Goal: Task Accomplishment & Management: Use online tool/utility

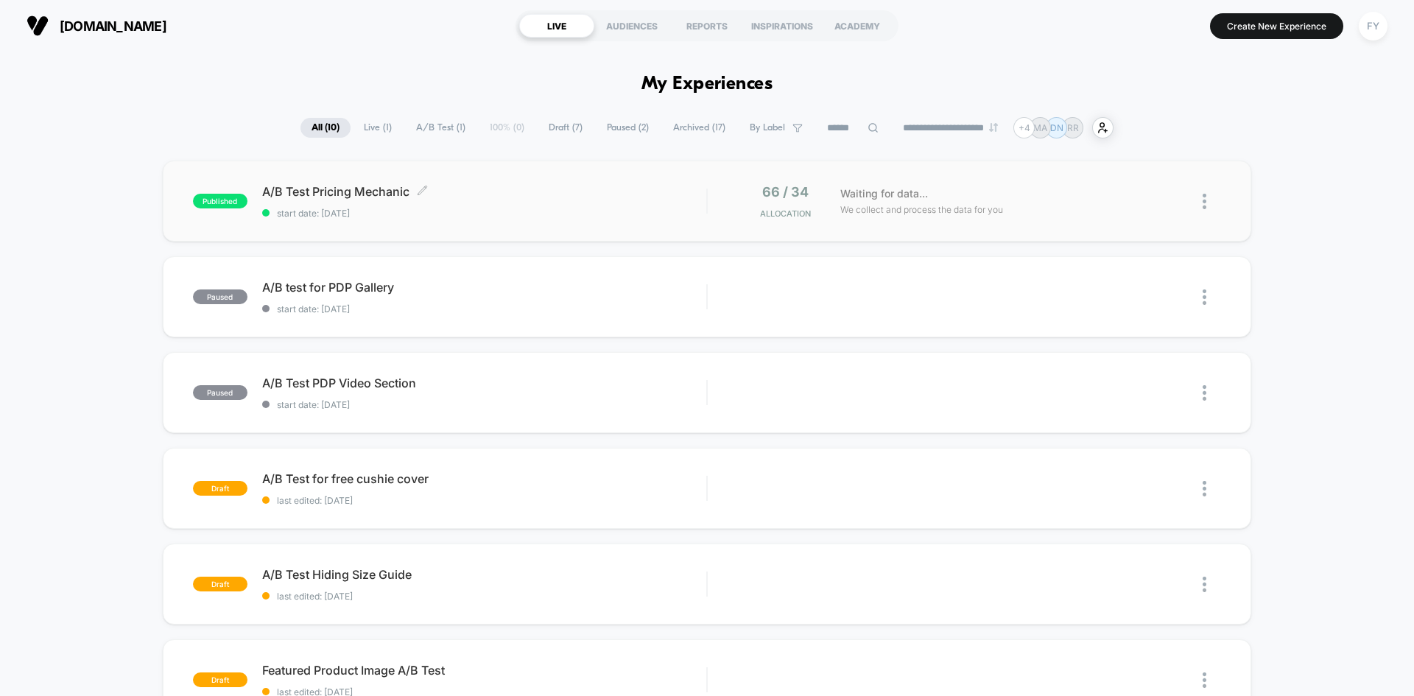
click at [561, 212] on span "start date: [DATE]" at bounding box center [484, 213] width 444 height 11
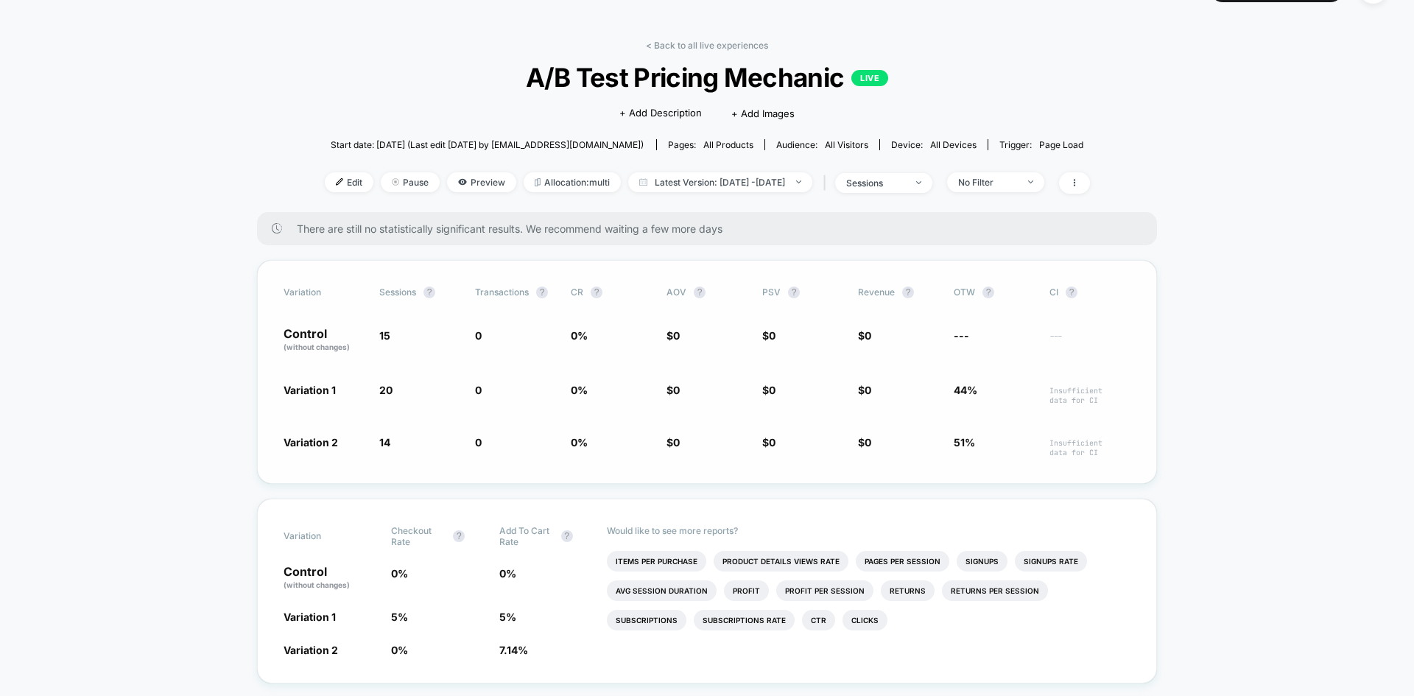
scroll to position [74, 0]
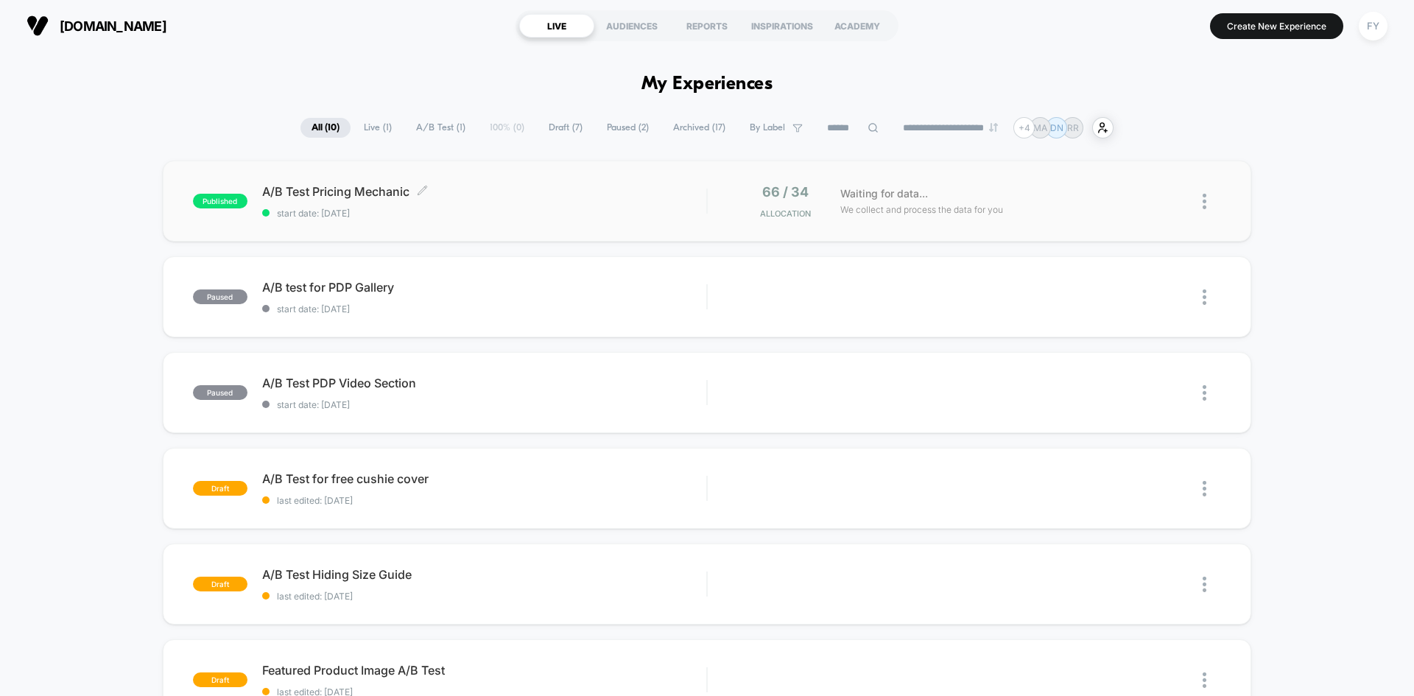
click at [348, 191] on span "A/B Test Pricing Mechanic Click to edit experience details" at bounding box center [484, 191] width 444 height 15
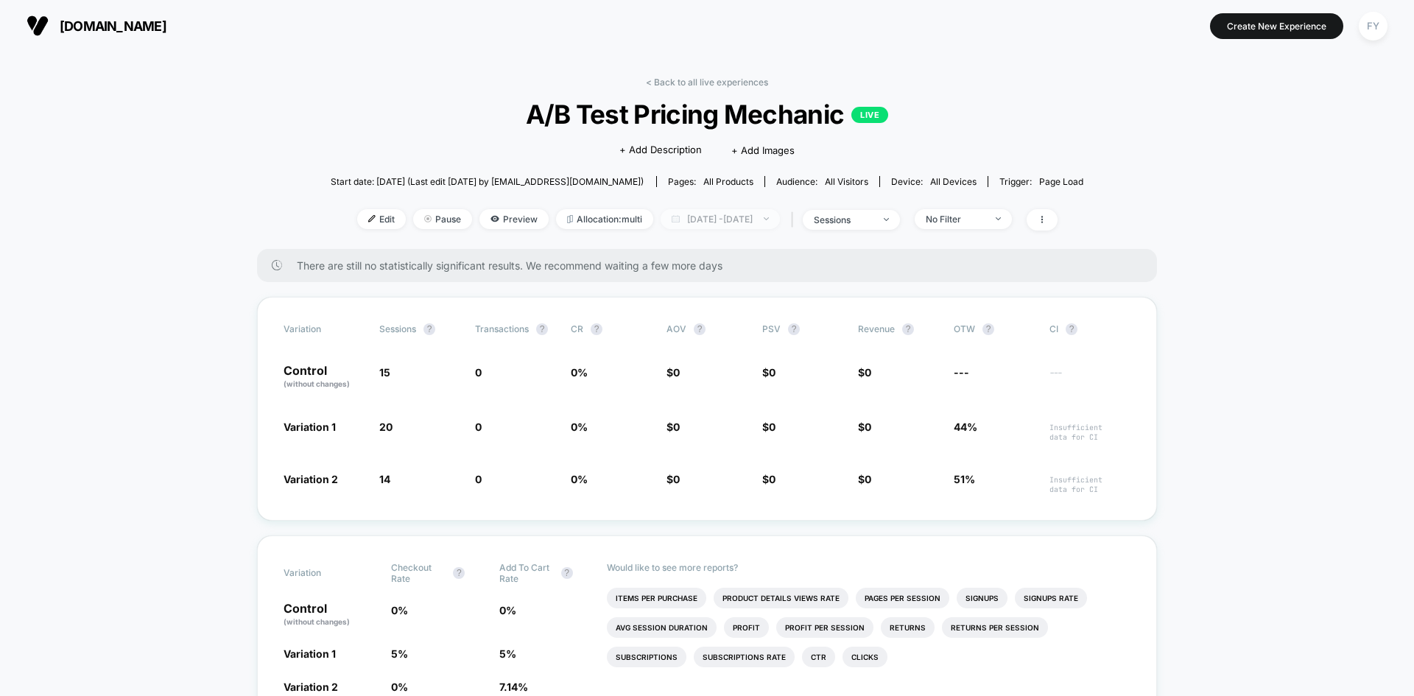
click at [689, 221] on span "[DATE] - [DATE]" at bounding box center [720, 219] width 119 height 20
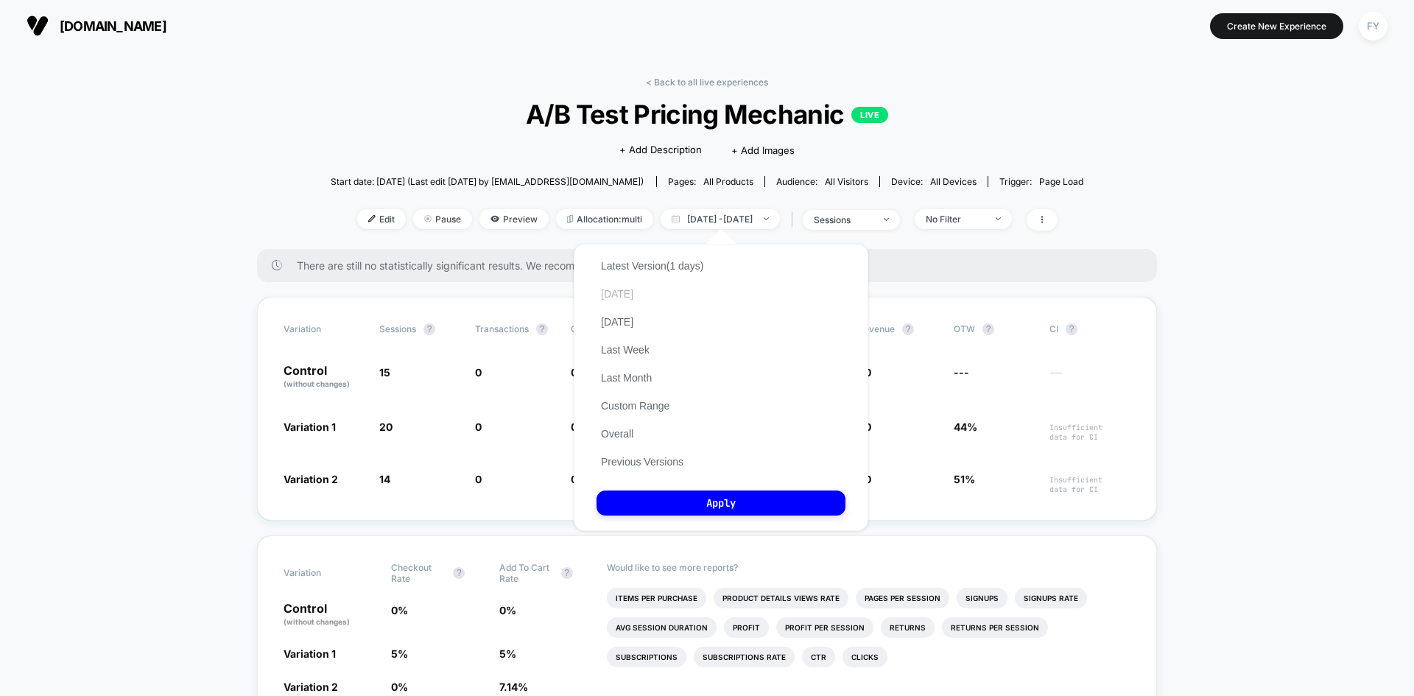
click at [624, 294] on button "[DATE]" at bounding box center [617, 293] width 41 height 13
click at [729, 507] on button "Apply" at bounding box center [721, 503] width 249 height 25
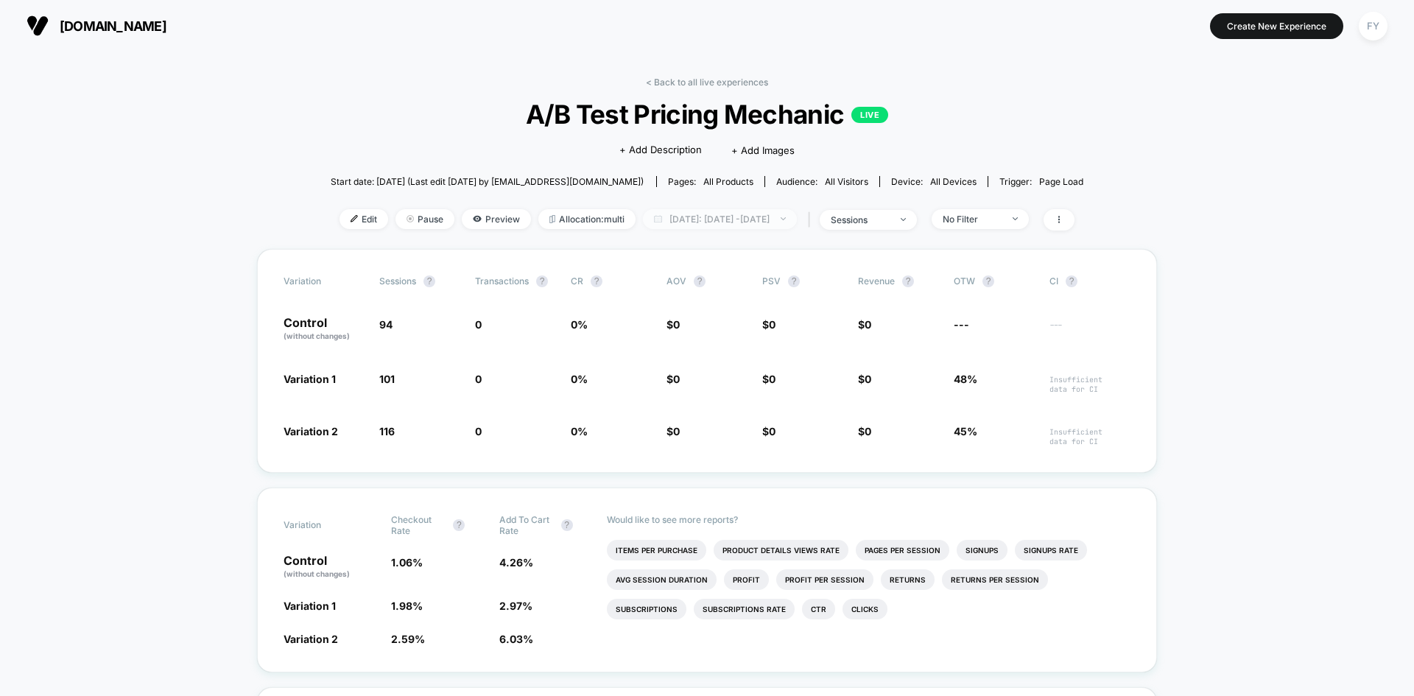
click at [667, 220] on span "[DATE]: [DATE] - [DATE]" at bounding box center [720, 219] width 154 height 20
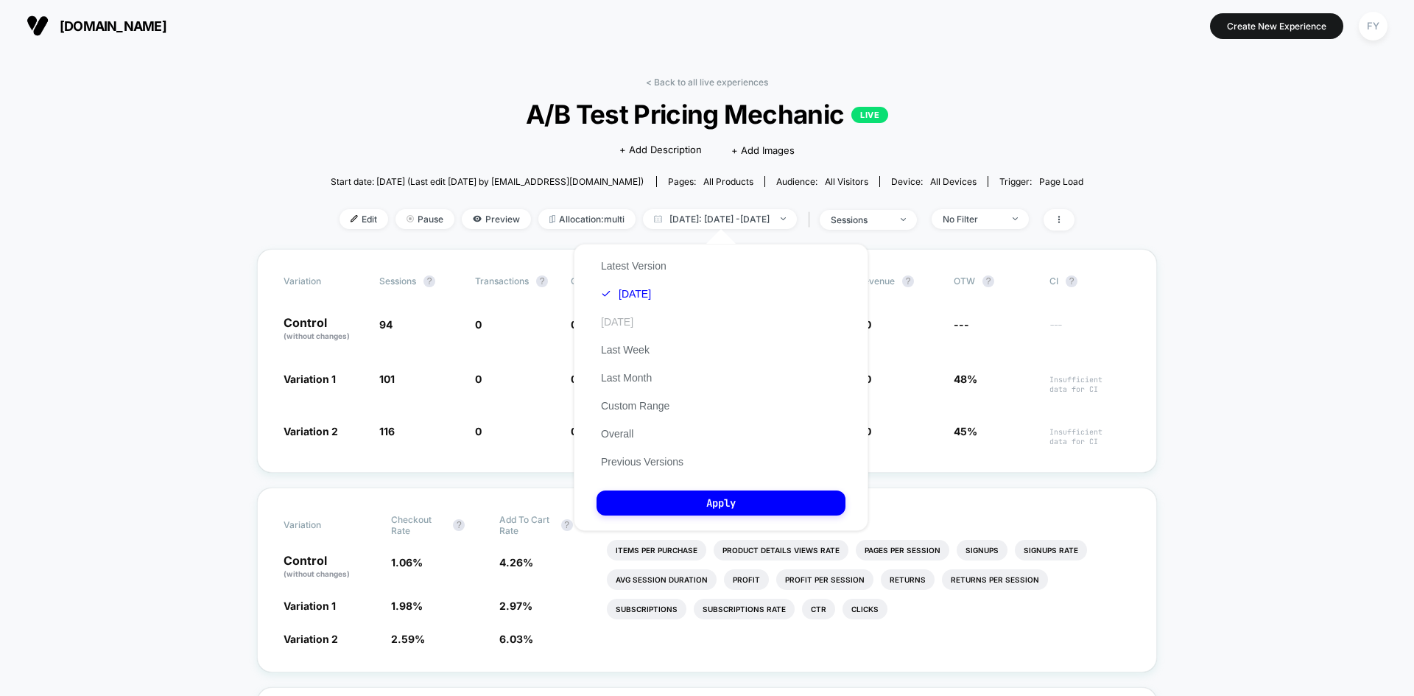
click at [638, 328] on button "[DATE]" at bounding box center [617, 321] width 41 height 13
click at [631, 316] on button "[DATE]" at bounding box center [626, 321] width 59 height 13
click at [743, 501] on button "Apply" at bounding box center [721, 503] width 249 height 25
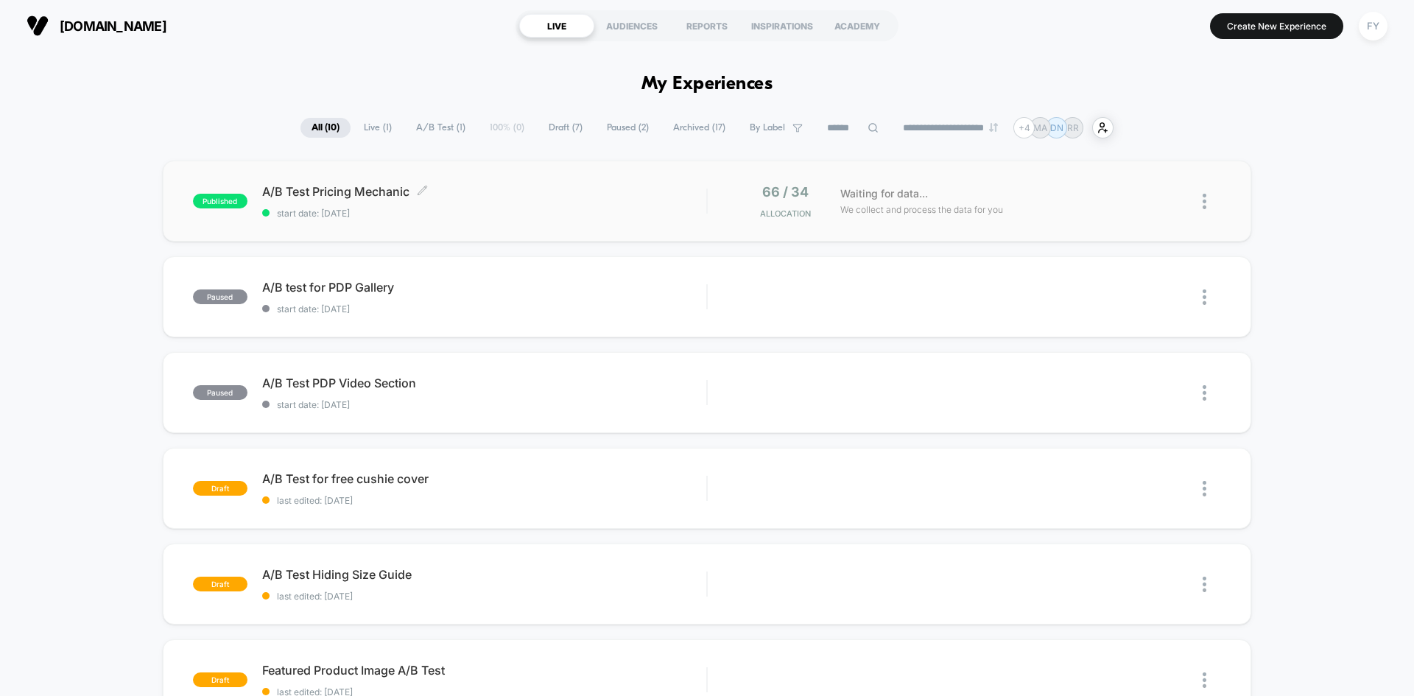
click at [368, 190] on span "A/B Test Pricing Mechanic Click to edit experience details" at bounding box center [484, 191] width 444 height 15
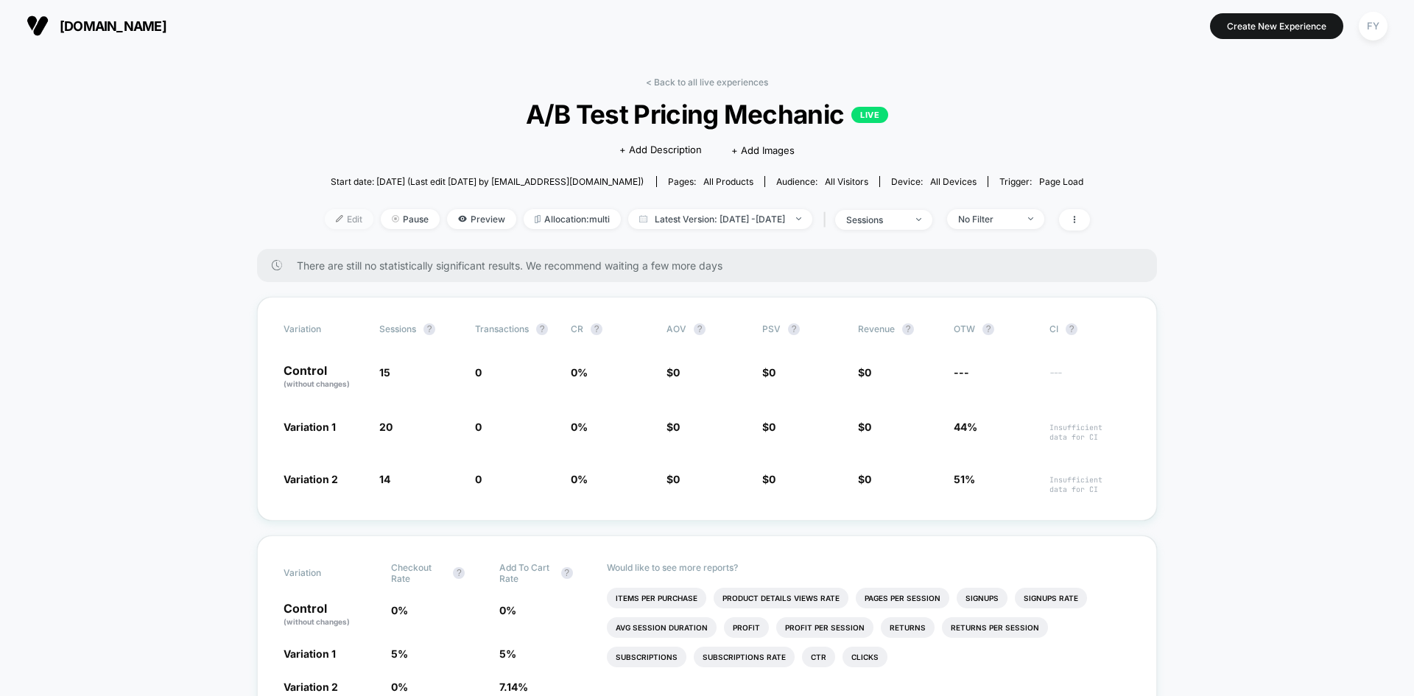
click at [329, 218] on span "Edit" at bounding box center [349, 219] width 49 height 20
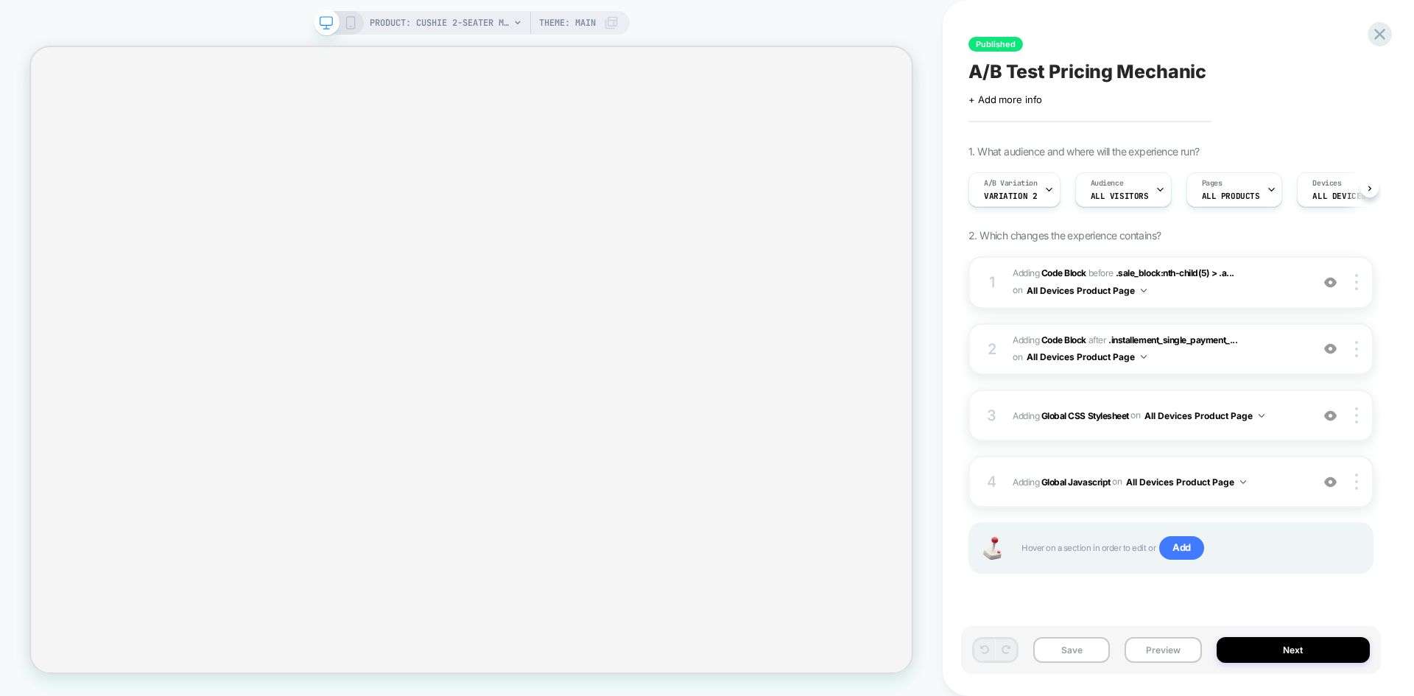
scroll to position [0, 1]
click at [1019, 197] on span "Variation 2" at bounding box center [1010, 196] width 53 height 10
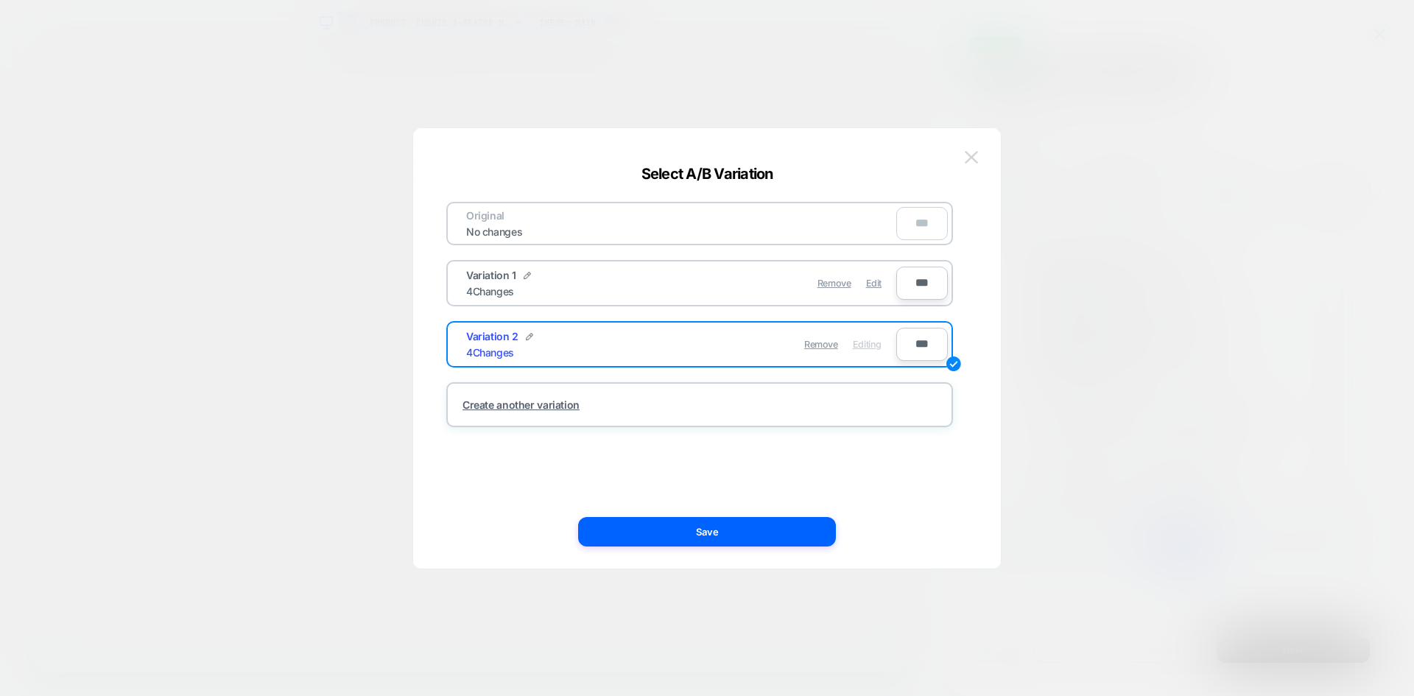
click at [980, 157] on button at bounding box center [972, 158] width 22 height 22
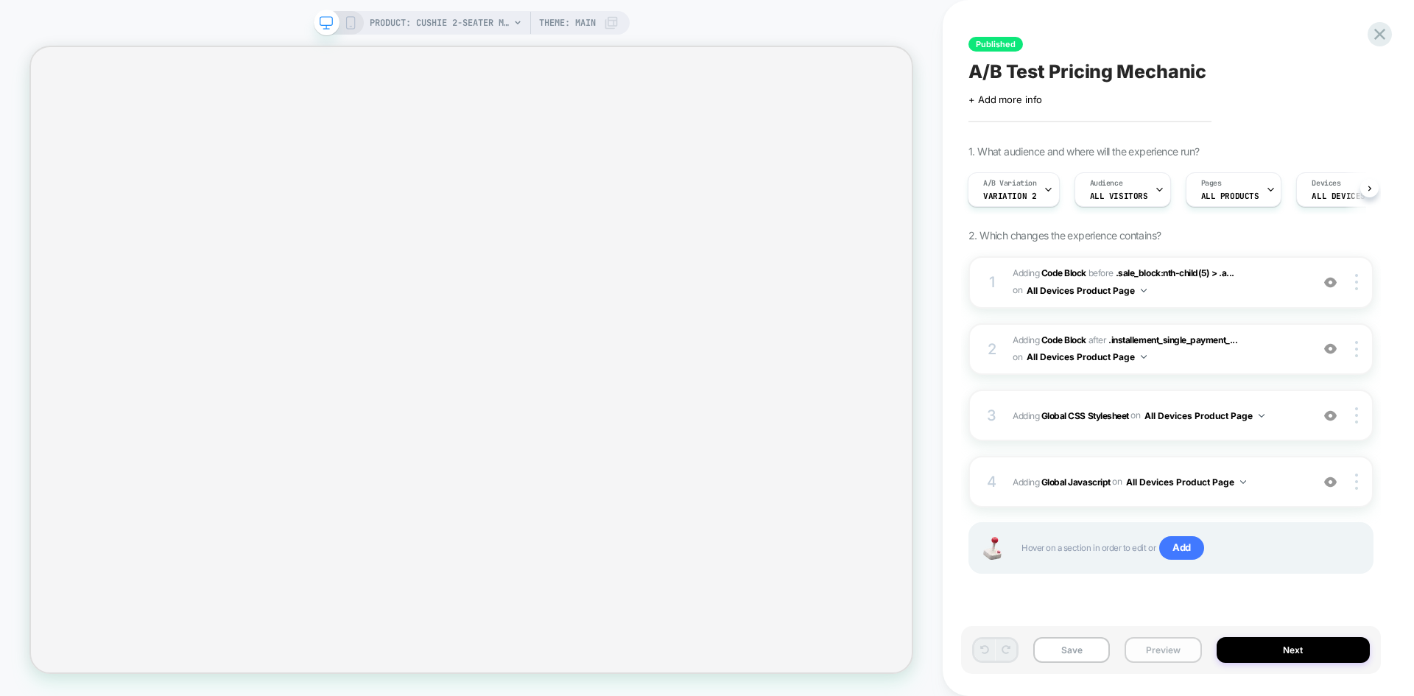
click at [1166, 653] on button "Preview" at bounding box center [1163, 650] width 77 height 26
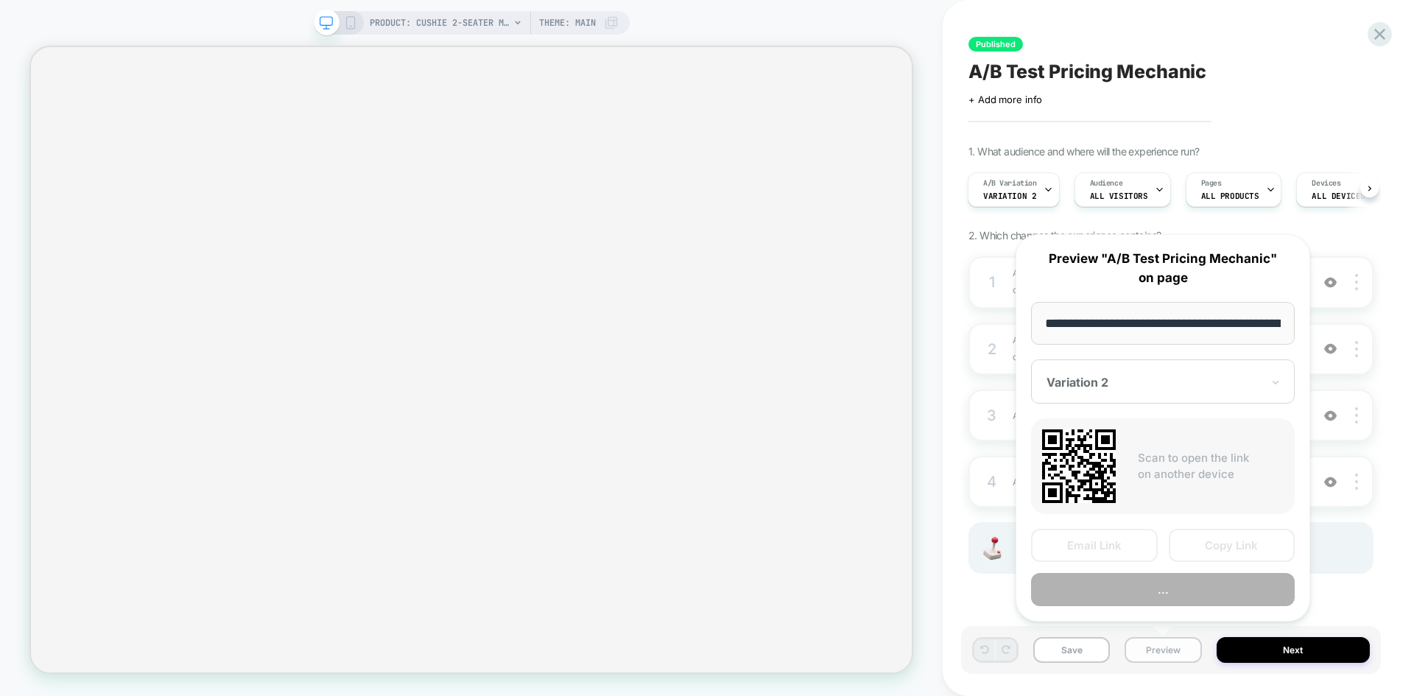
scroll to position [0, 338]
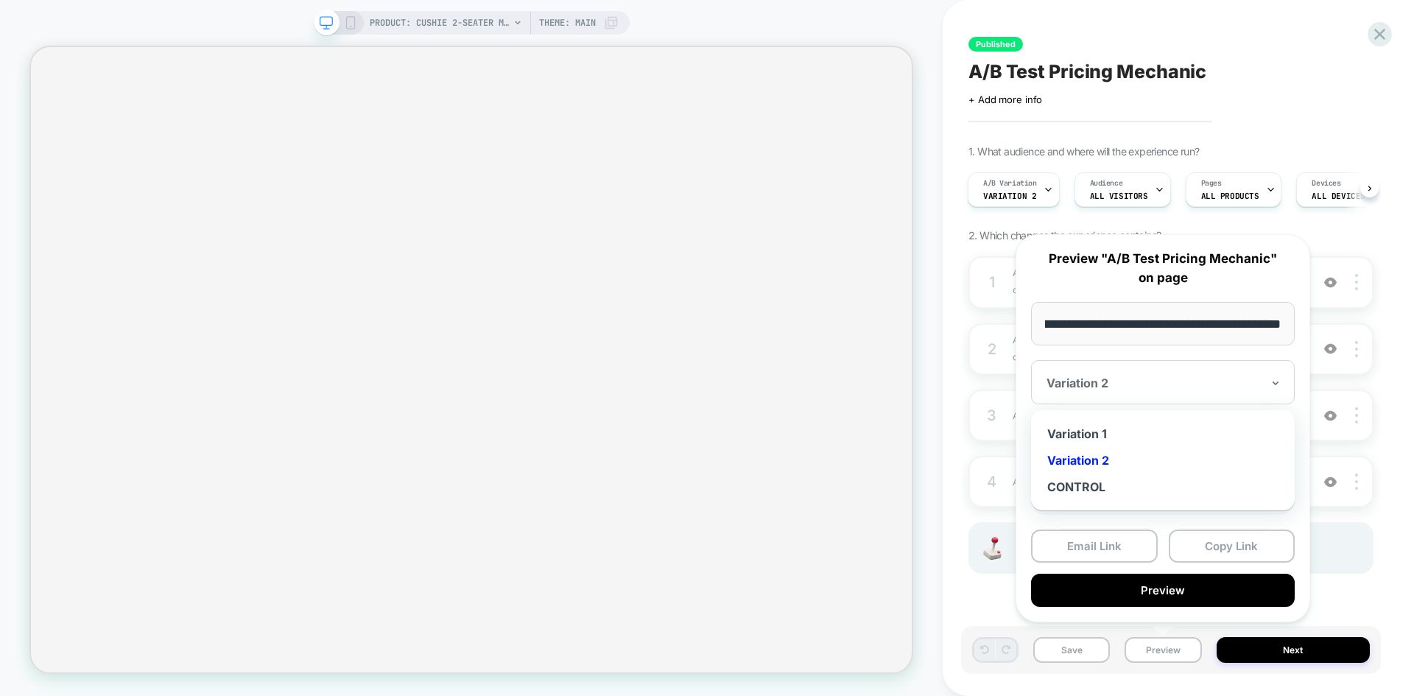
click at [1121, 384] on div at bounding box center [1154, 383] width 215 height 15
click at [1092, 496] on div "CONTROL" at bounding box center [1163, 487] width 249 height 27
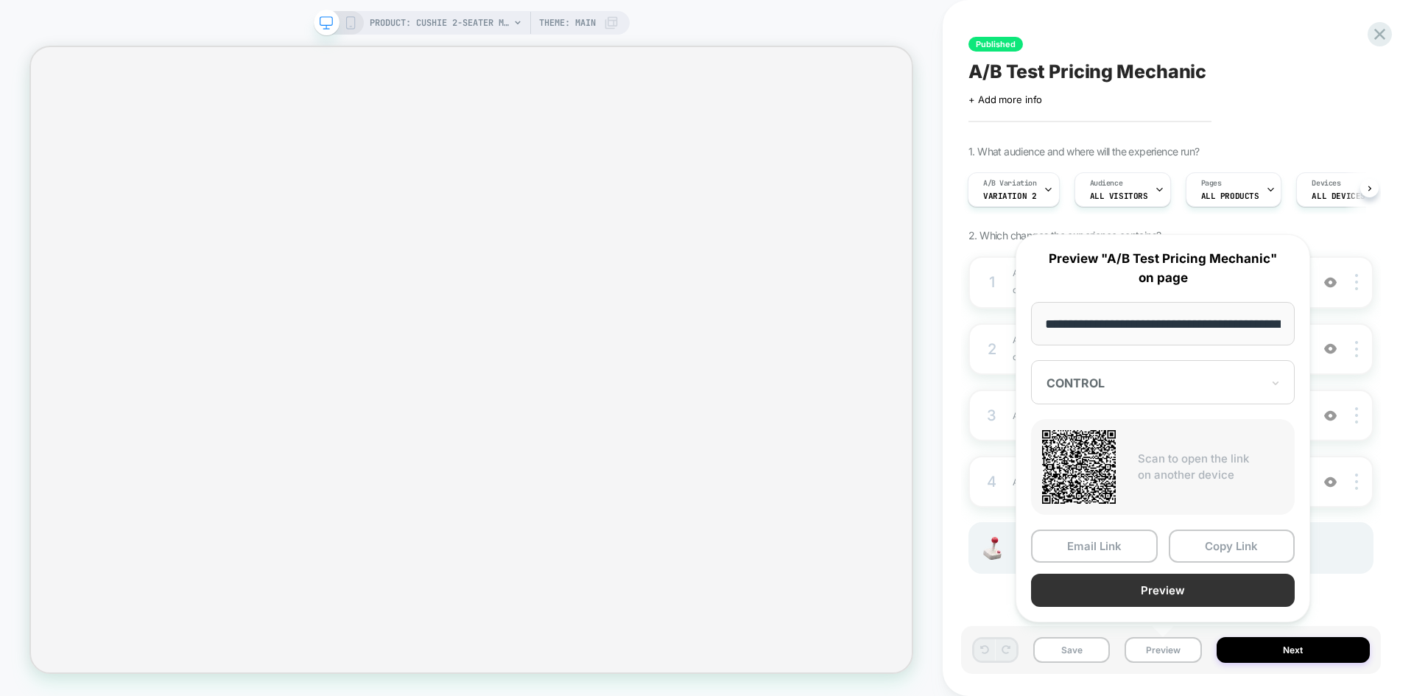
click at [1139, 590] on button "Preview" at bounding box center [1163, 590] width 264 height 33
